Goal: Information Seeking & Learning: Learn about a topic

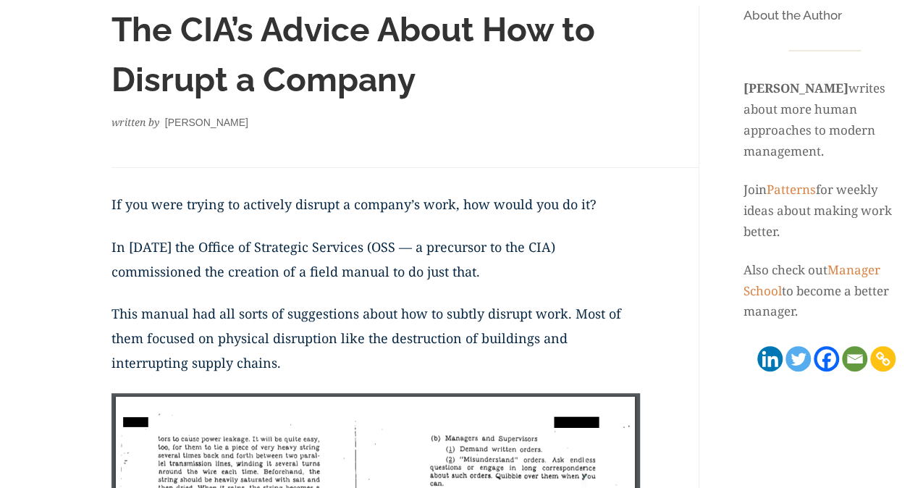
scroll to position [290, 0]
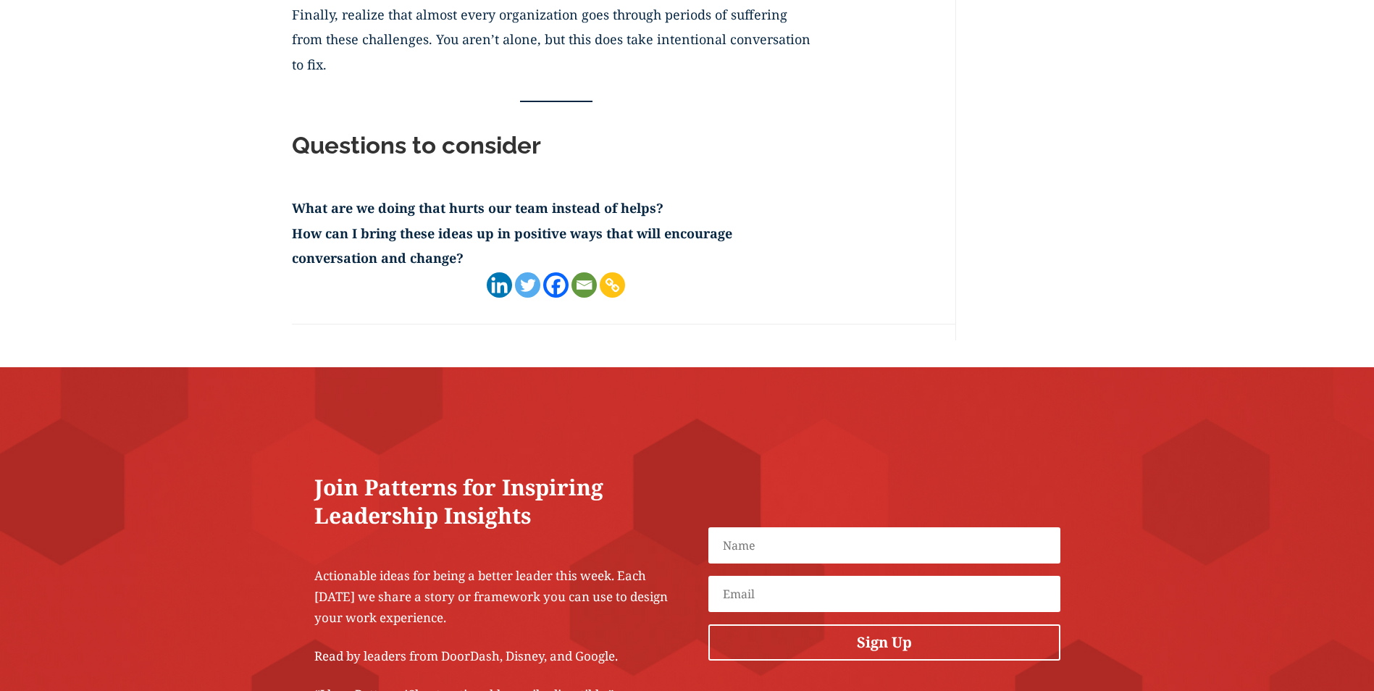
scroll to position [1666, 0]
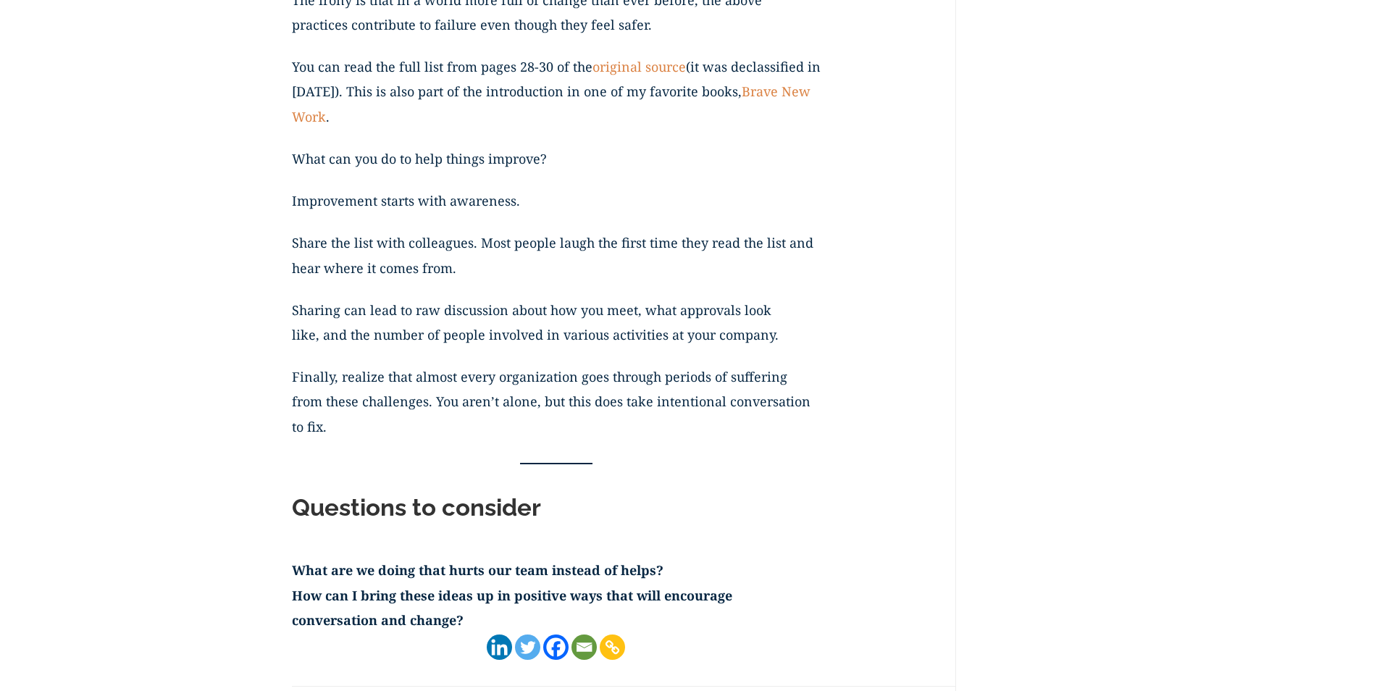
click at [777, 89] on link "Brave New Work" at bounding box center [551, 104] width 519 height 42
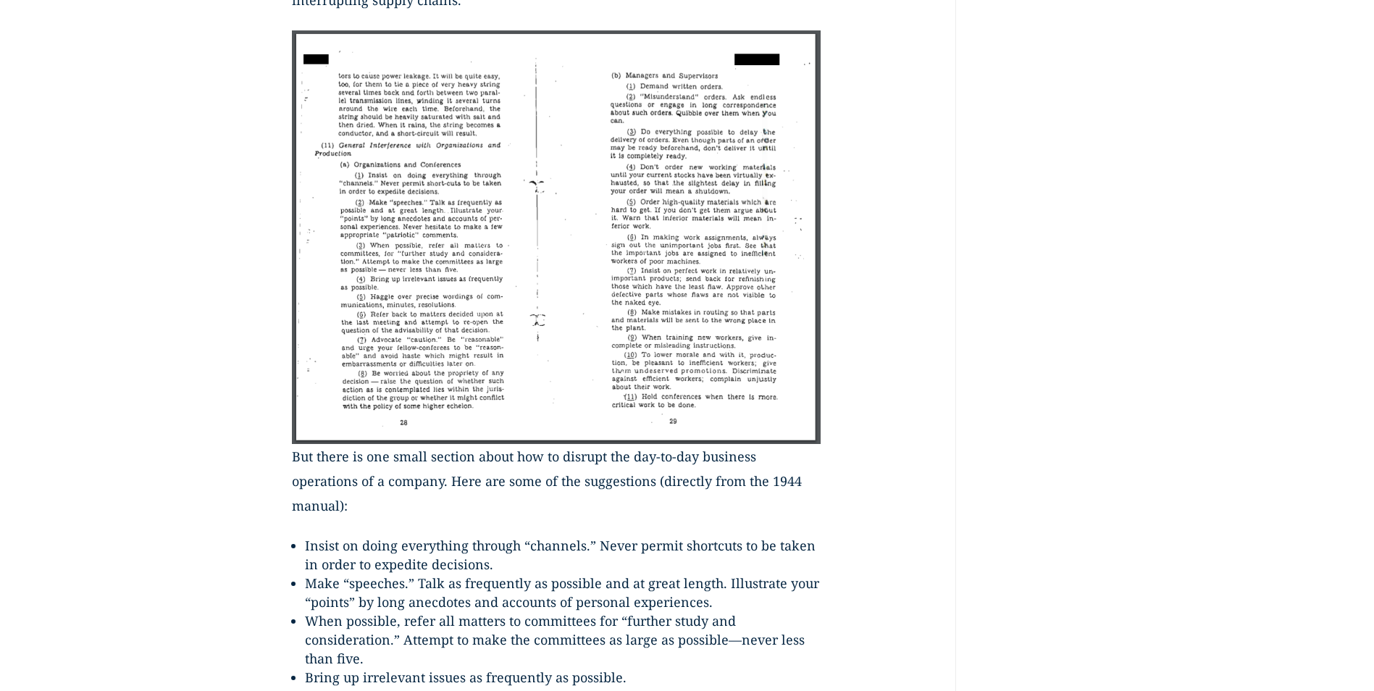
scroll to position [579, 0]
click at [521, 269] on img at bounding box center [556, 238] width 529 height 414
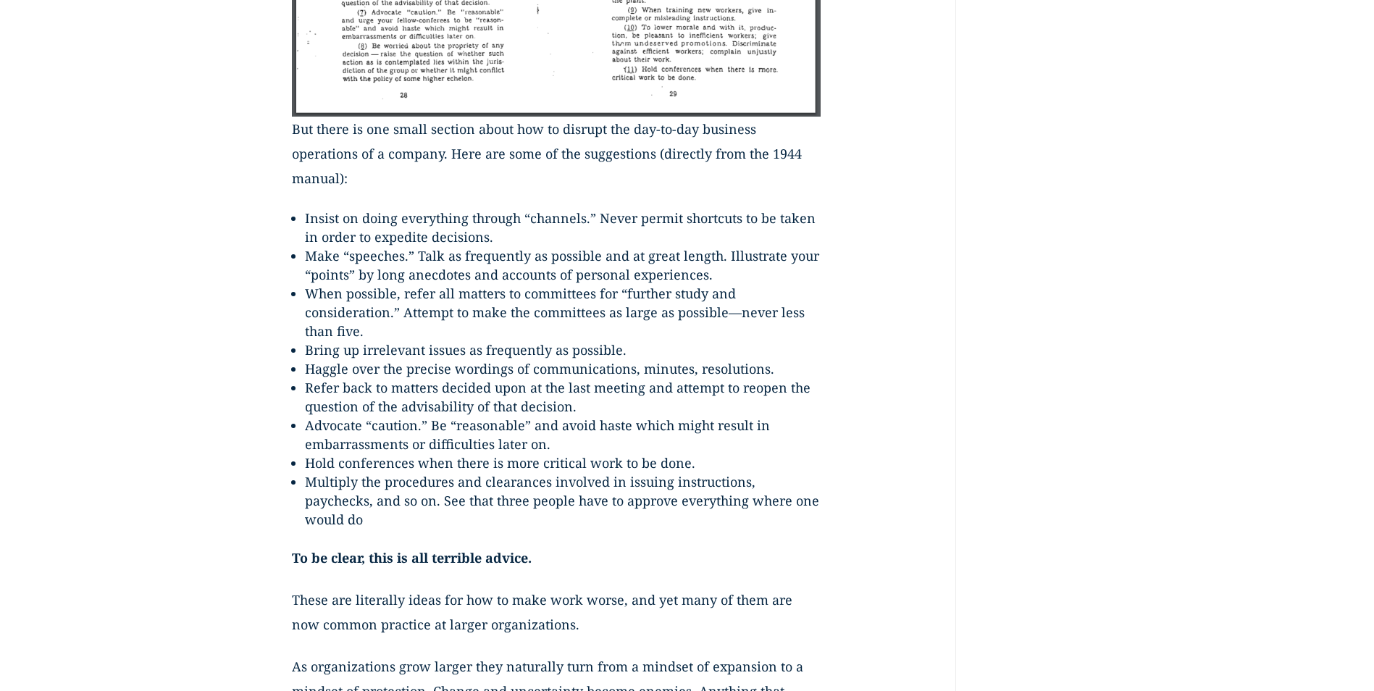
scroll to position [941, 0]
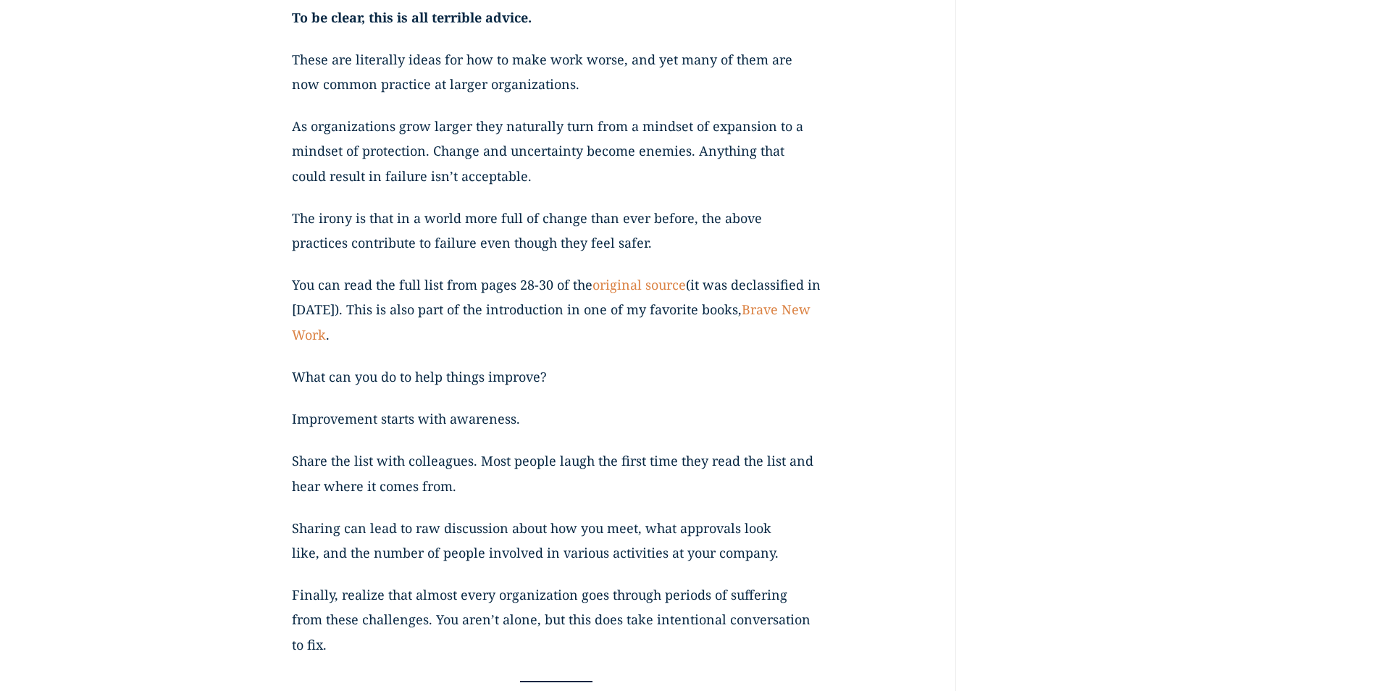
scroll to position [1448, 0]
click at [629, 282] on link "original source" at bounding box center [638, 283] width 93 height 17
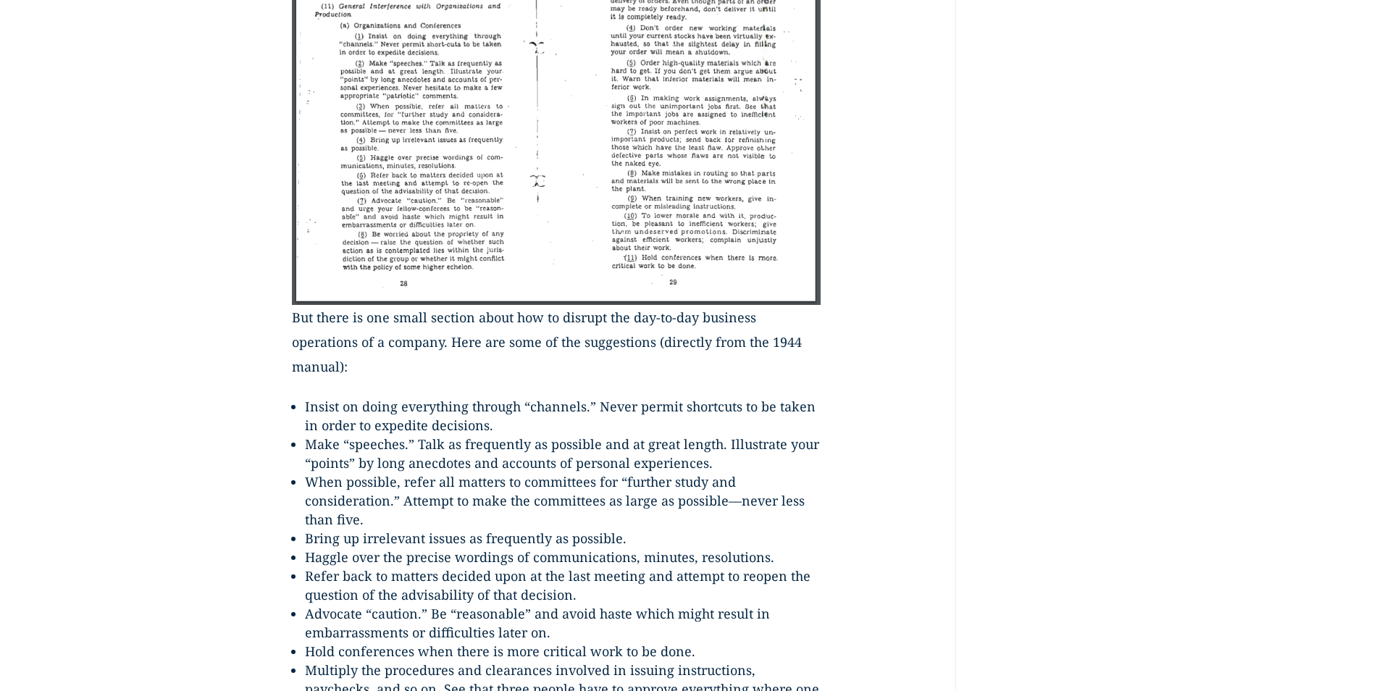
scroll to position [579, 0]
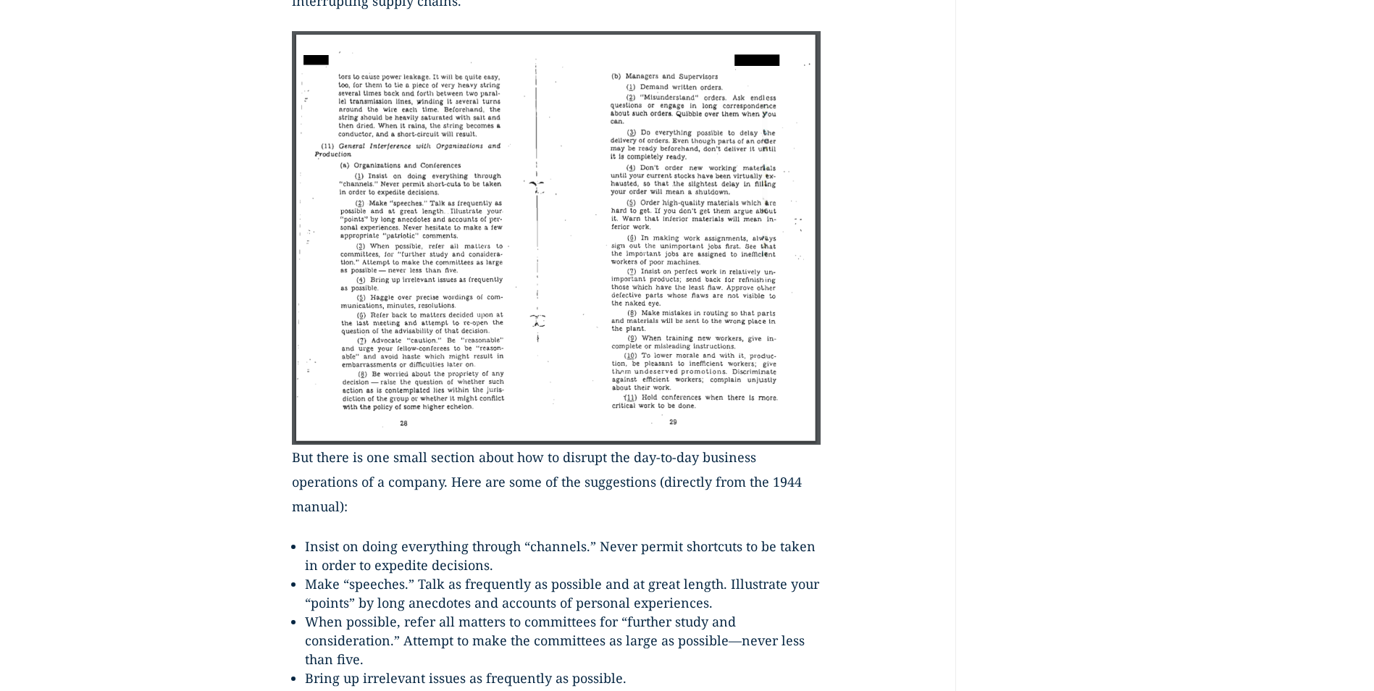
click at [674, 360] on img at bounding box center [556, 238] width 529 height 414
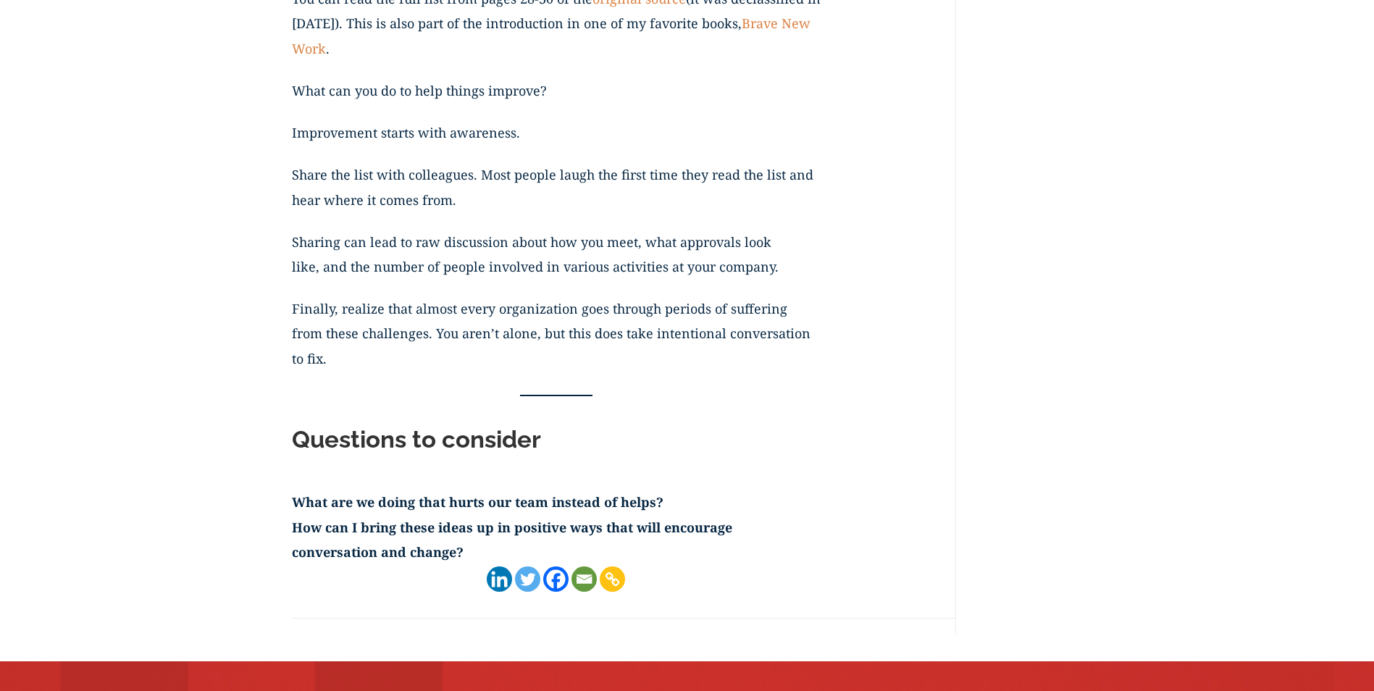
scroll to position [1521, 0]
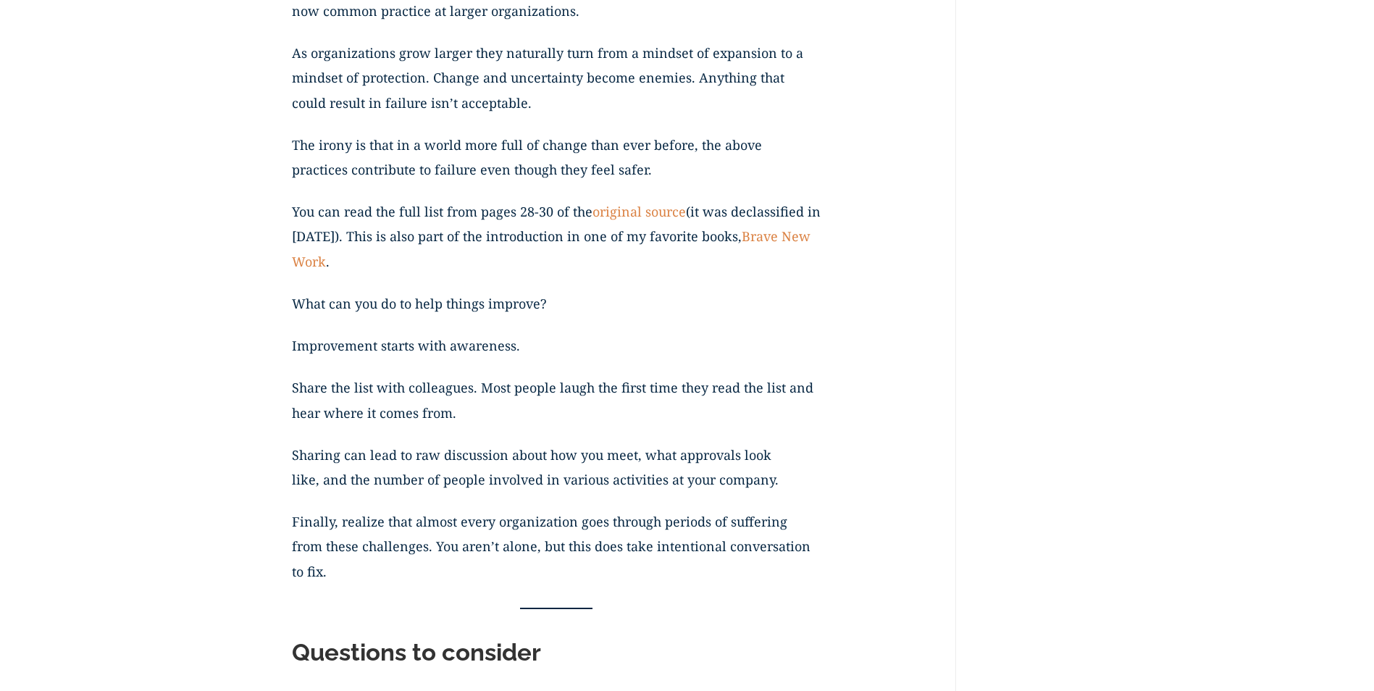
click at [306, 267] on link "Brave New Work" at bounding box center [551, 248] width 519 height 42
